Goal: Use online tool/utility: Utilize a website feature to perform a specific function

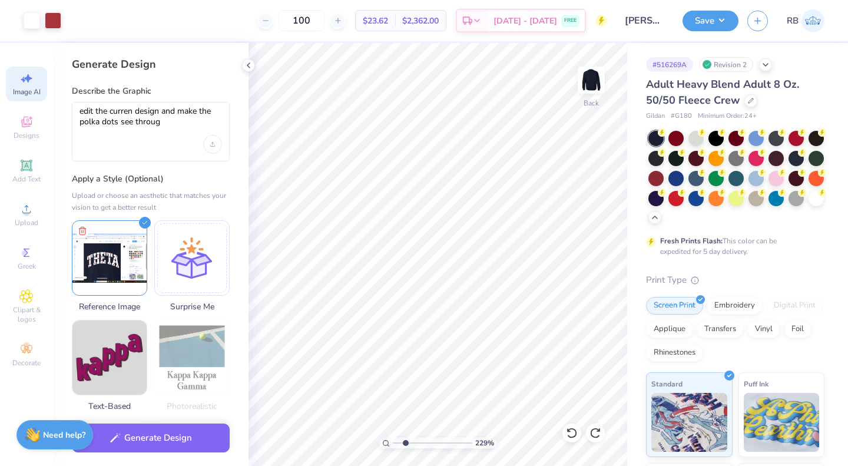
select select "4"
click at [187, 439] on button "Generate Design" at bounding box center [151, 434] width 158 height 29
type input "2.2925604269534"
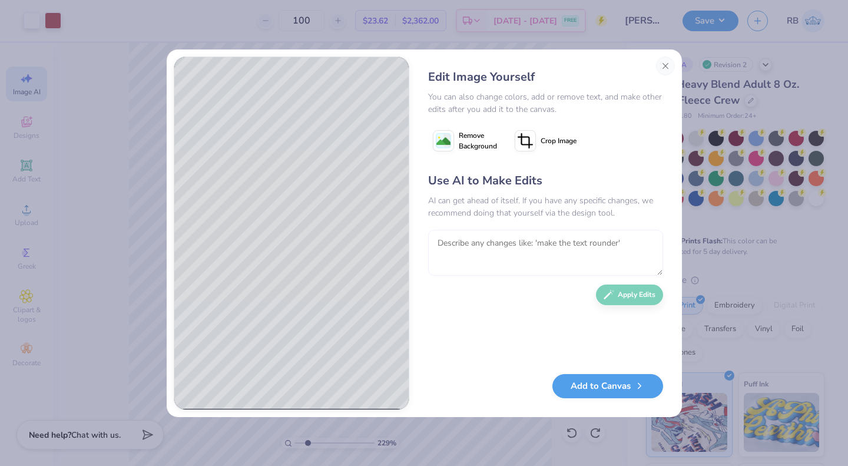
click at [475, 254] on textarea at bounding box center [545, 253] width 235 height 46
type textarea "add more"
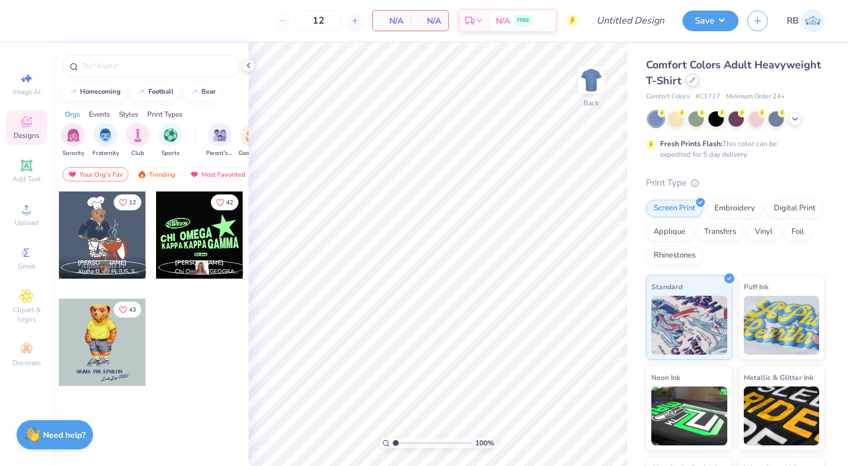
click at [695, 82] on icon at bounding box center [692, 80] width 6 height 6
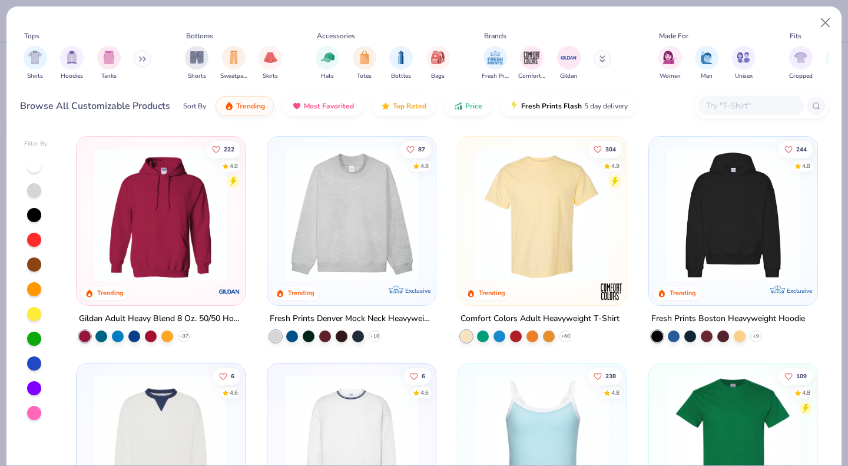
click at [747, 92] on div "Browse All Customizable Products Sort By Trending Most Favorited Top Rated Pric…" at bounding box center [424, 105] width 808 height 33
click at [740, 112] on input "text" at bounding box center [750, 106] width 91 height 14
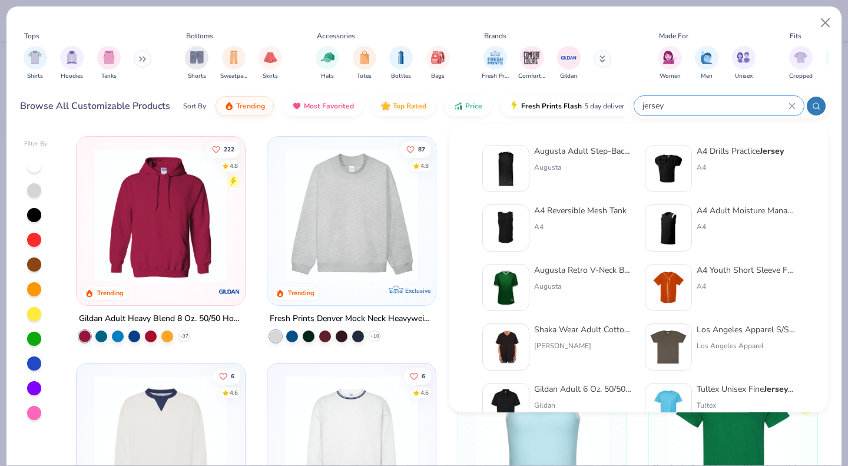
type input "jersey"
